Goal: Information Seeking & Learning: Learn about a topic

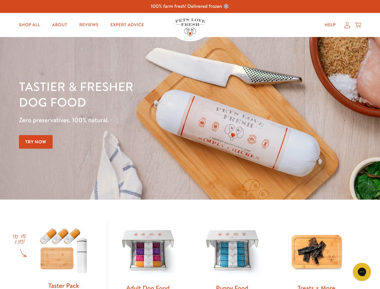
click at [190, 145] on div "Tastier & fresher dog food Zero preservatives. 100% natural. Try Now" at bounding box center [133, 119] width 228 height 80
click at [362, 272] on icon "Gorgias live chat" at bounding box center [362, 272] width 6 height 6
